Goal: Task Accomplishment & Management: Use online tool/utility

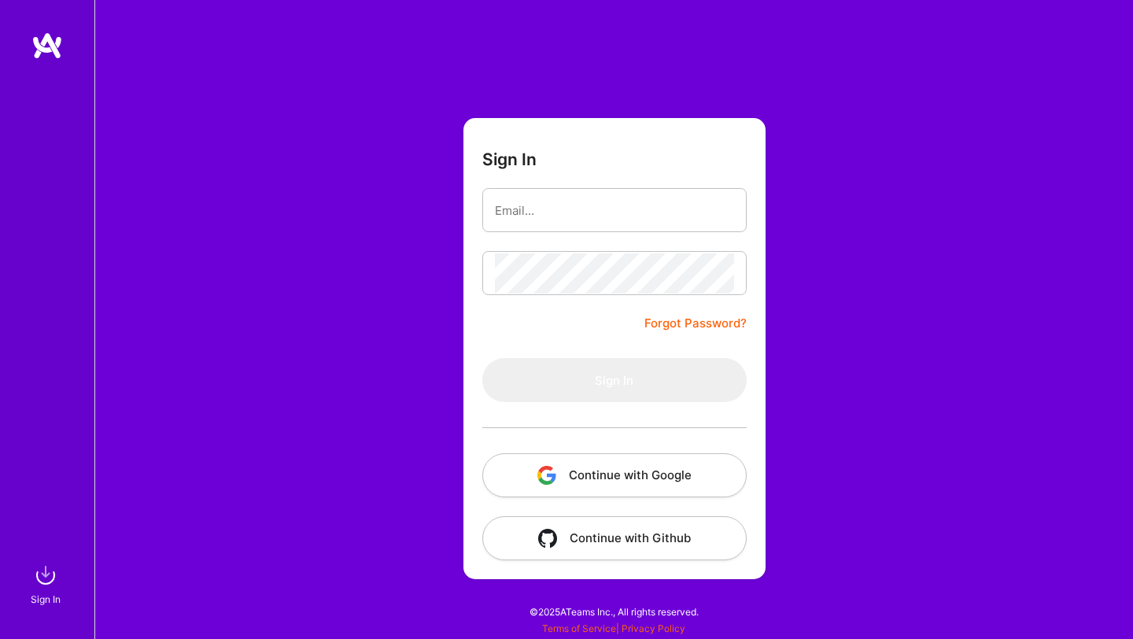
click at [529, 463] on button "Continue with Google" at bounding box center [614, 475] width 264 height 44
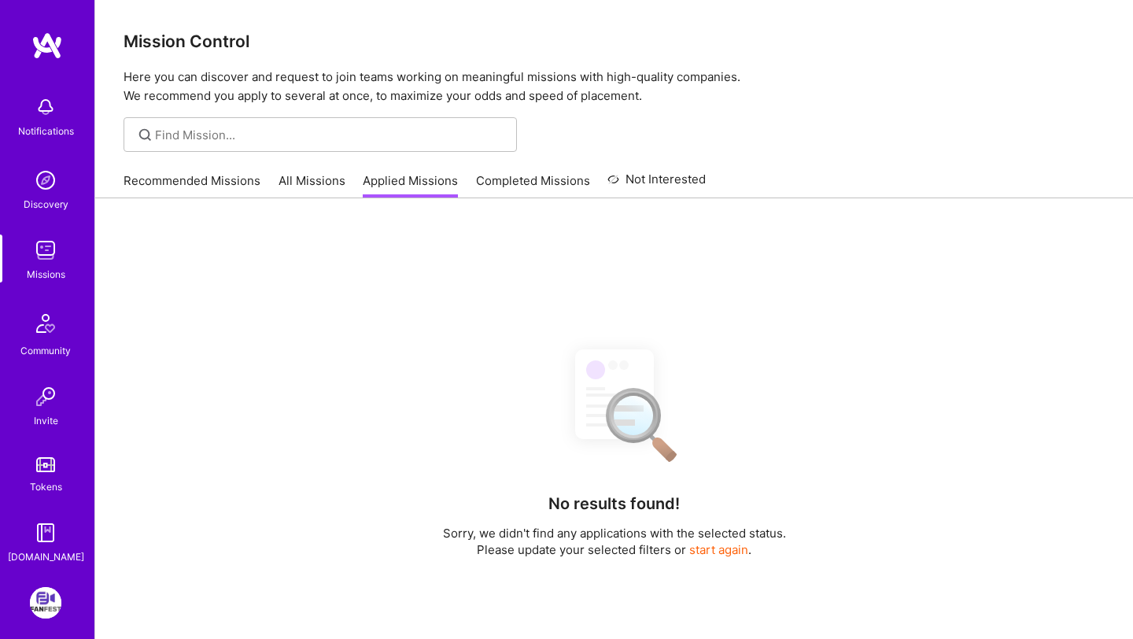
click at [173, 175] on link "Recommended Missions" at bounding box center [191, 185] width 137 height 26
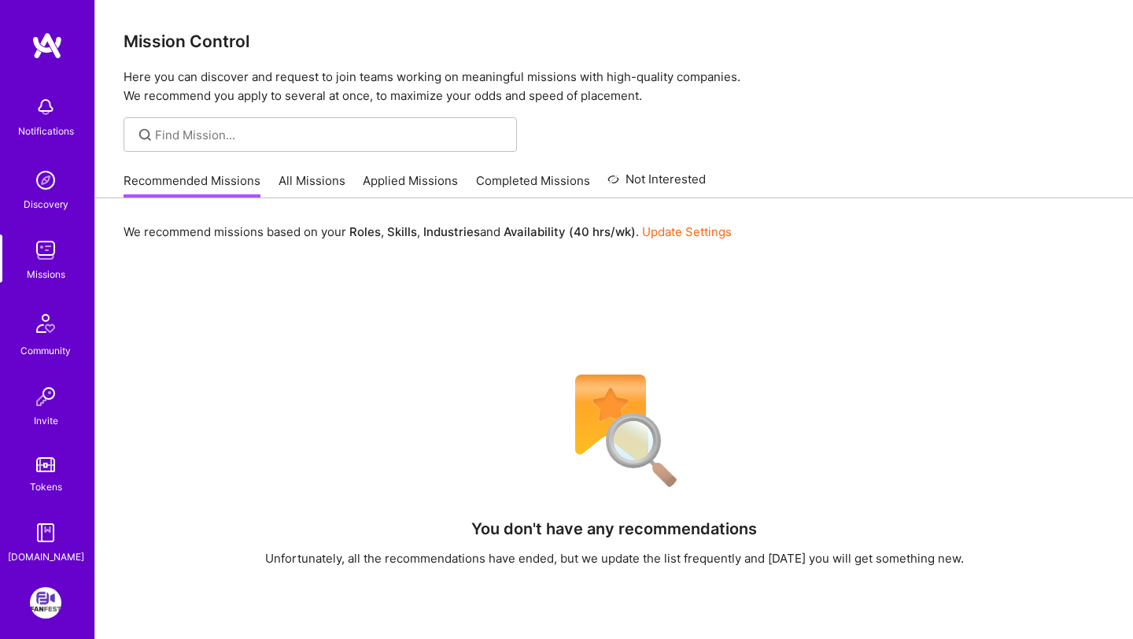
scroll to position [64, 0]
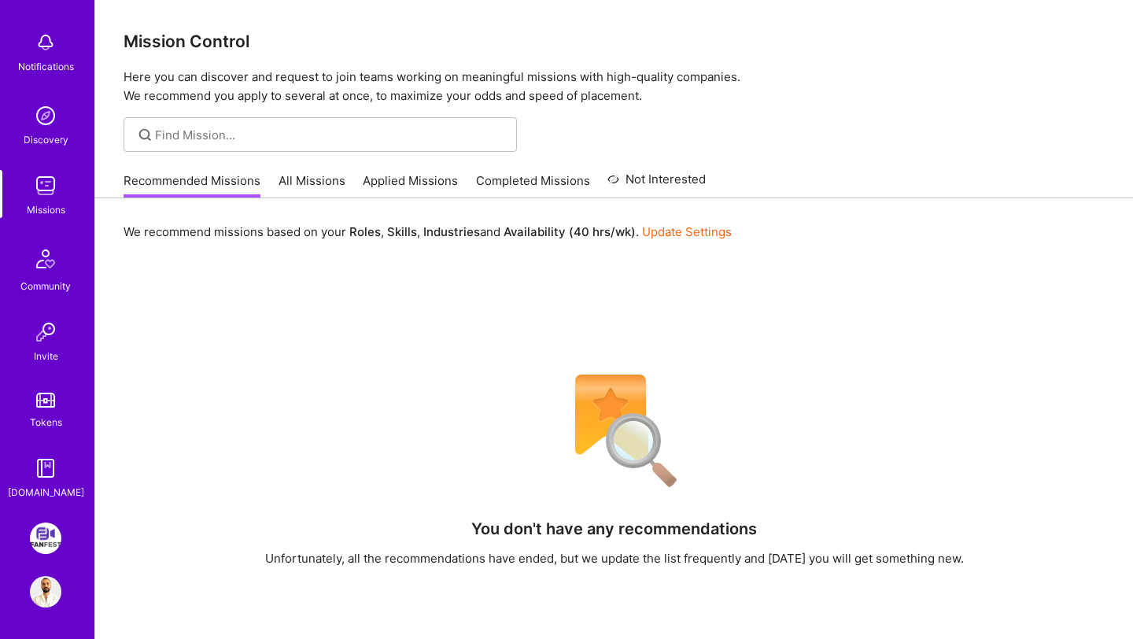
click at [45, 521] on div "Notifications Discovery Missions Community Invite Tokens [DOMAIN_NAME] FanFest:…" at bounding box center [47, 319] width 94 height 639
click at [50, 532] on img at bounding box center [45, 537] width 31 height 31
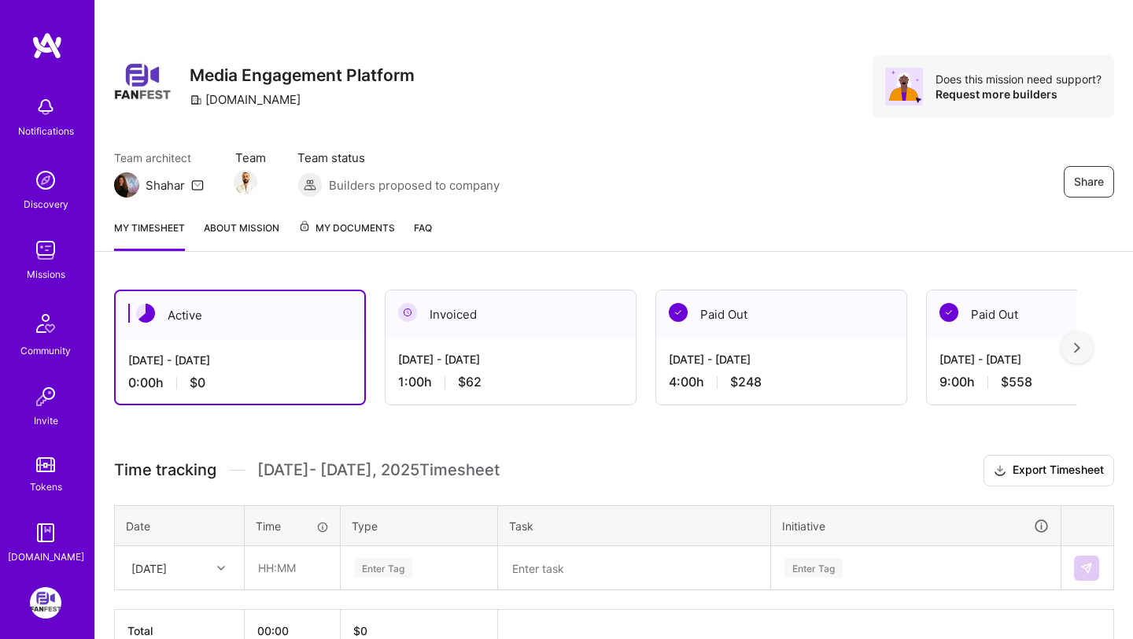
scroll to position [90, 0]
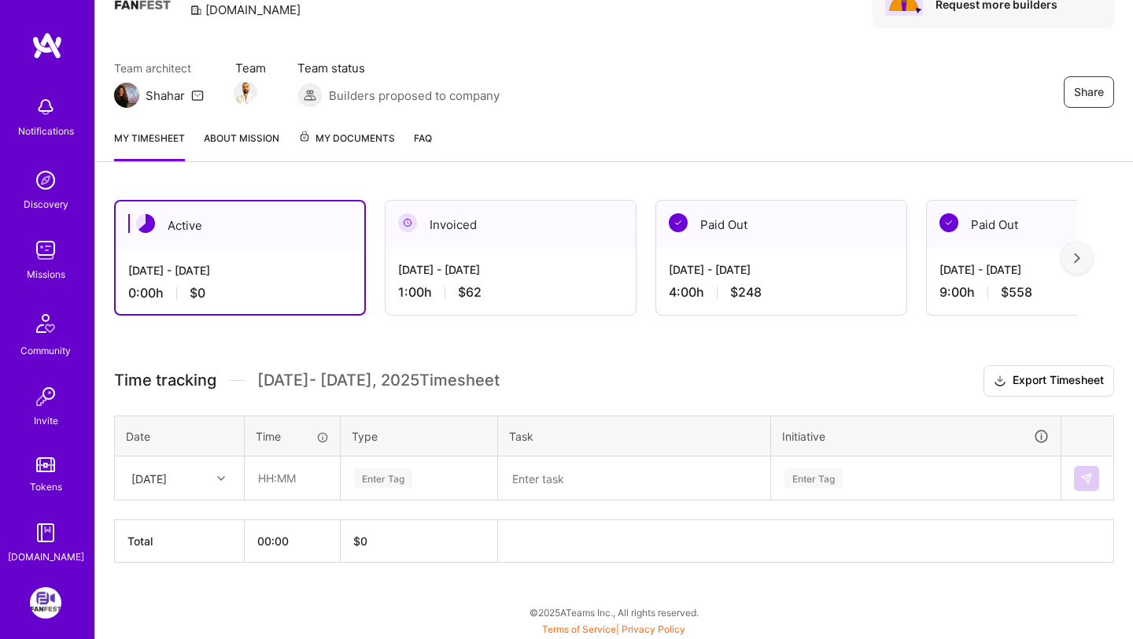
click at [1094, 250] on div "Active [DATE] - [DATE] 0:00 h $0 Invoiced [DATE] - [DATE] 1:00 h $62 Paid Out […" at bounding box center [613, 410] width 1037 height 459
click at [1082, 253] on div at bounding box center [1076, 257] width 31 height 31
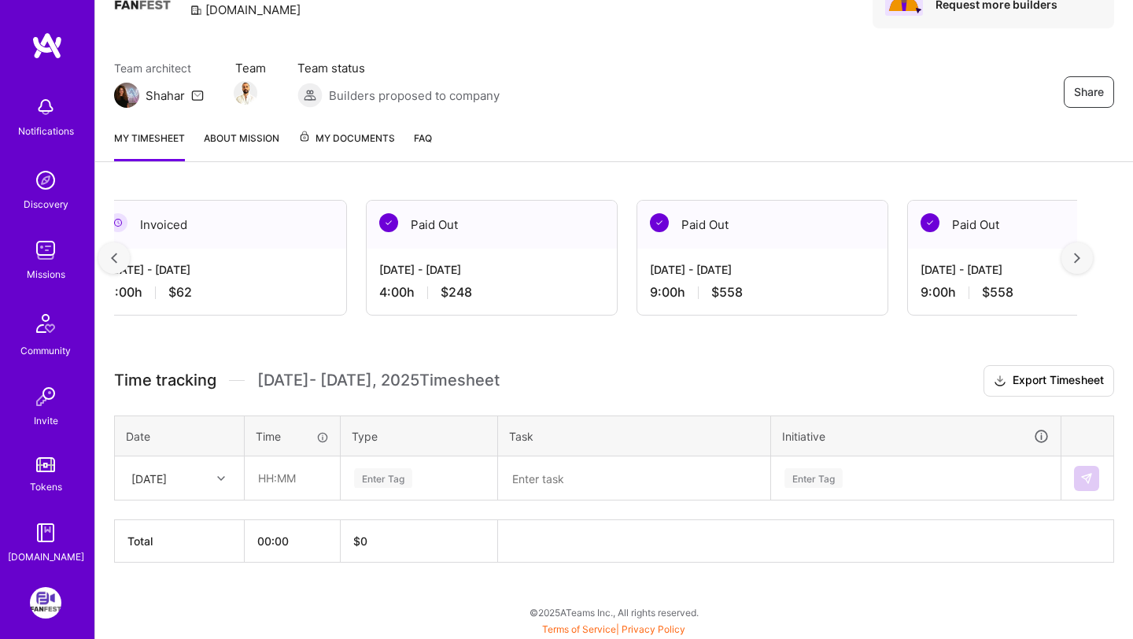
click at [1079, 254] on img at bounding box center [1077, 257] width 6 height 11
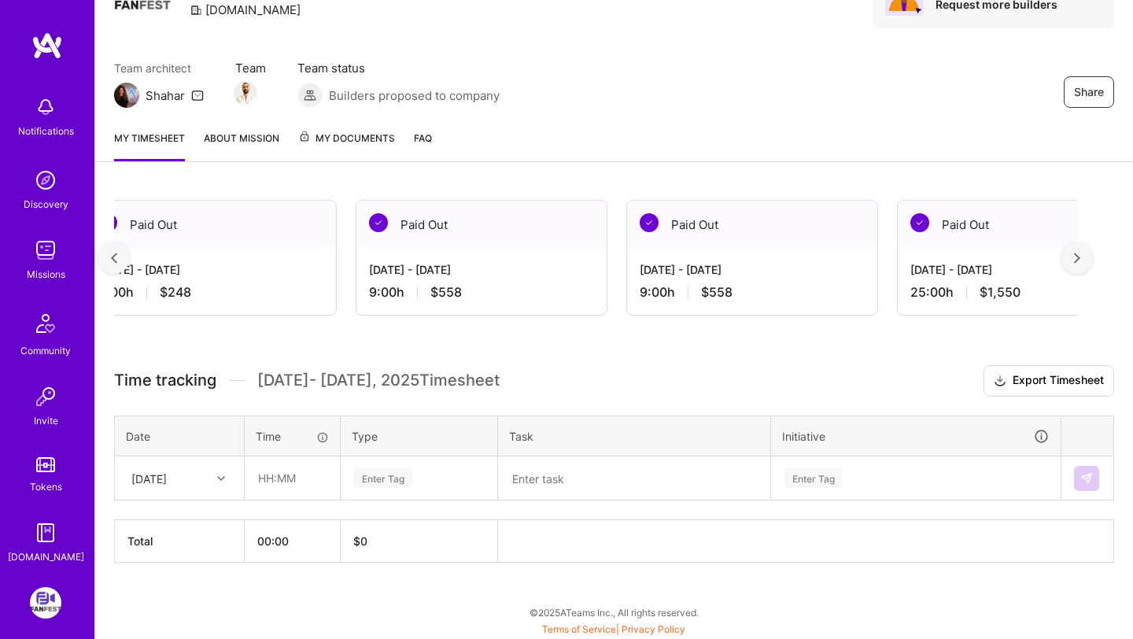
scroll to position [0, 579]
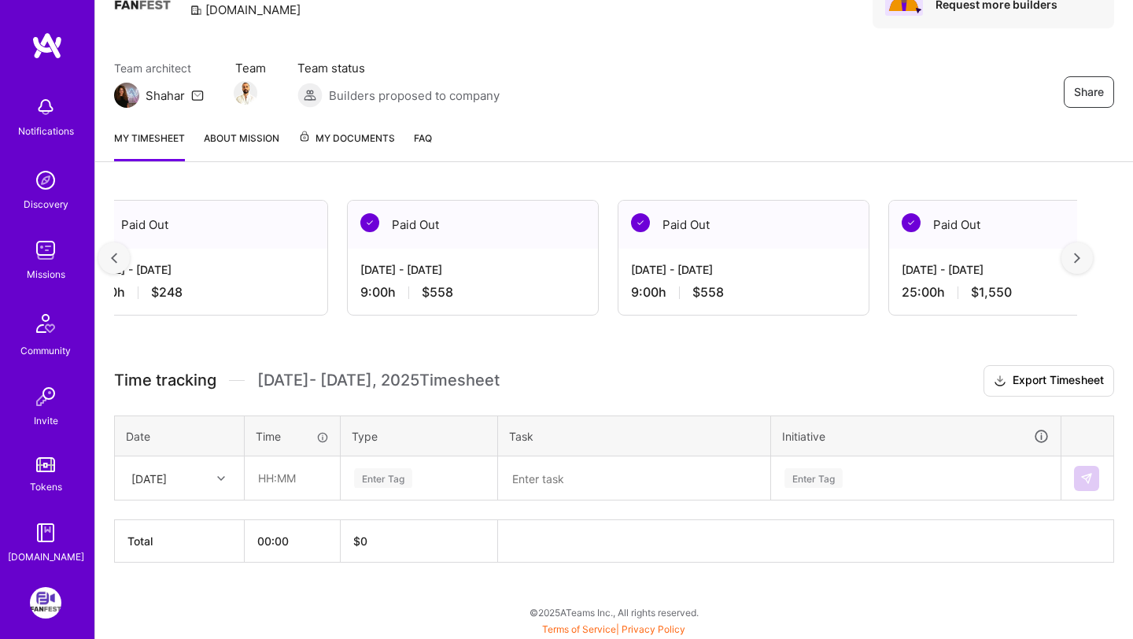
click at [122, 249] on div at bounding box center [113, 257] width 31 height 31
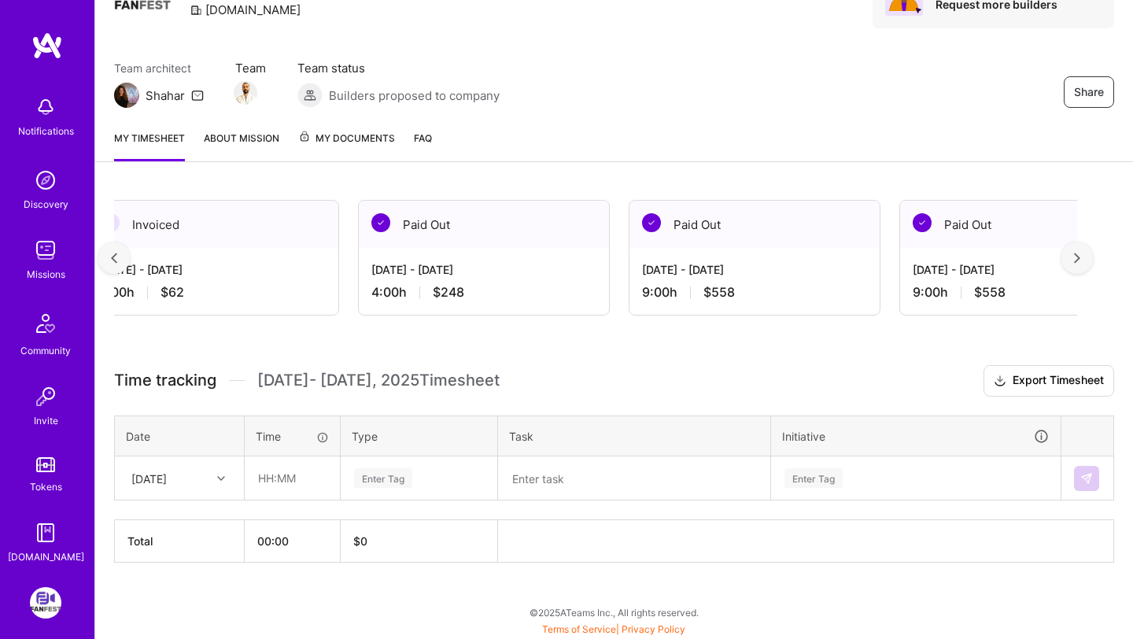
scroll to position [0, 289]
